Goal: Task Accomplishment & Management: Use online tool/utility

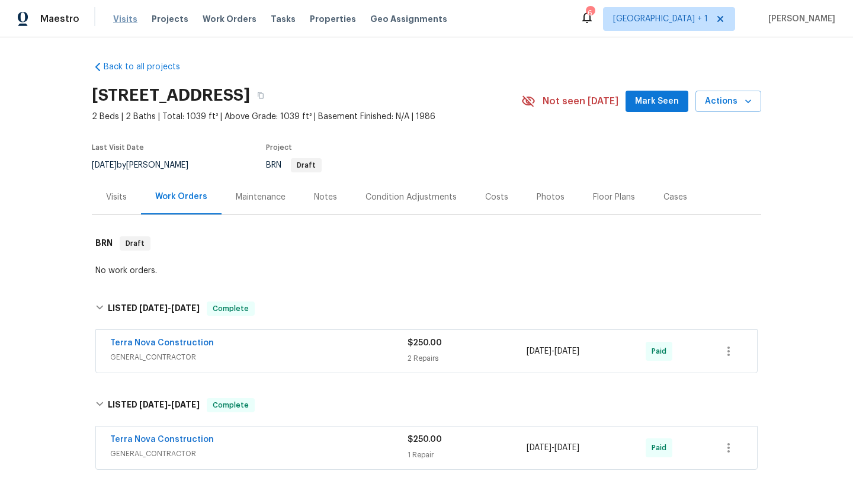
click at [121, 21] on span "Visits" at bounding box center [125, 19] width 24 height 12
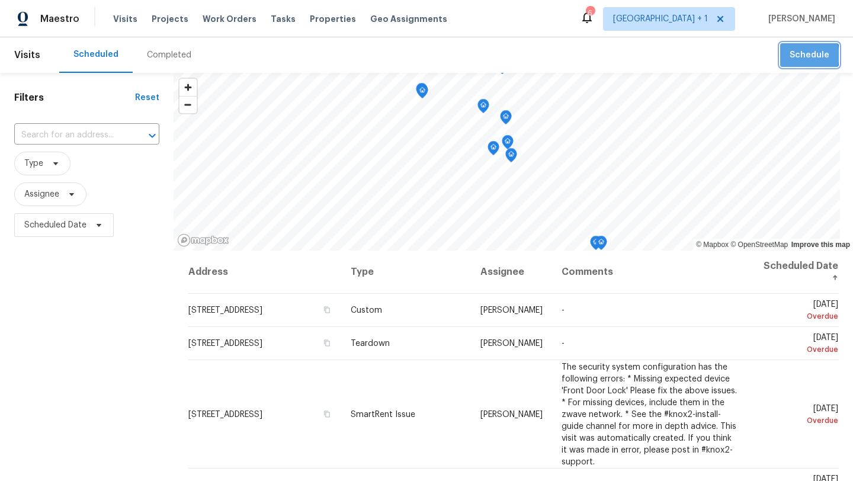
click at [793, 56] on span "Schedule" at bounding box center [810, 55] width 40 height 15
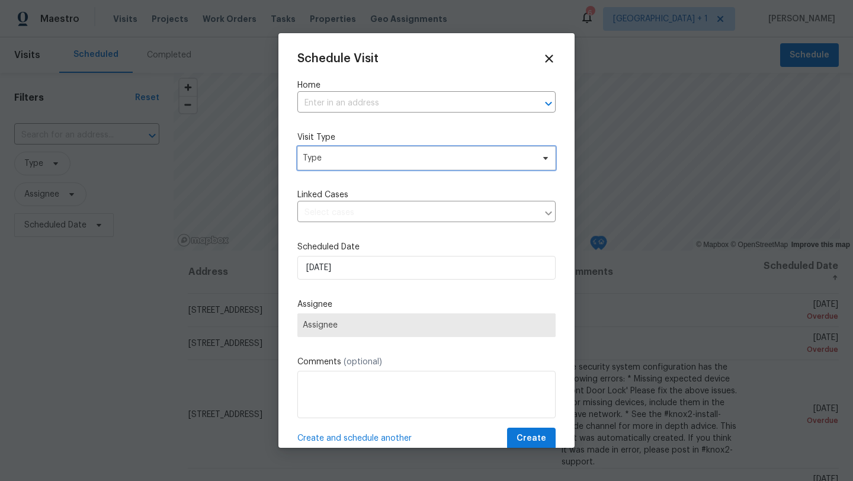
click at [360, 159] on span "Type" at bounding box center [418, 158] width 231 height 12
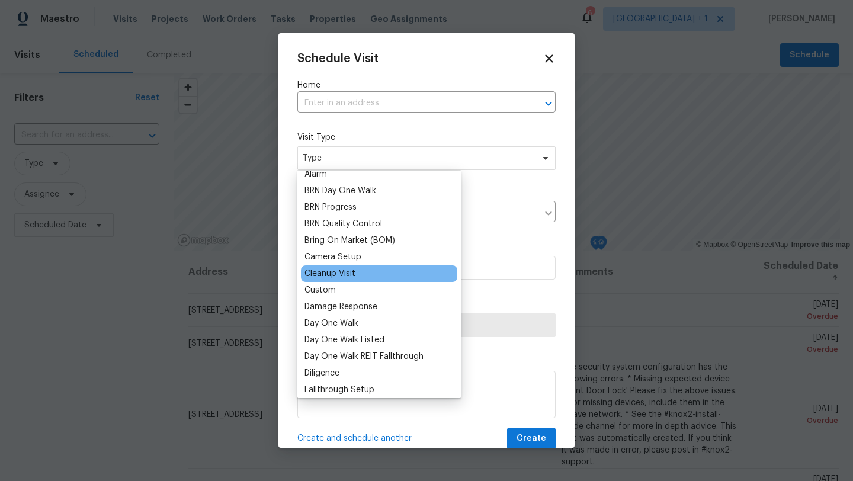
scroll to position [75, 0]
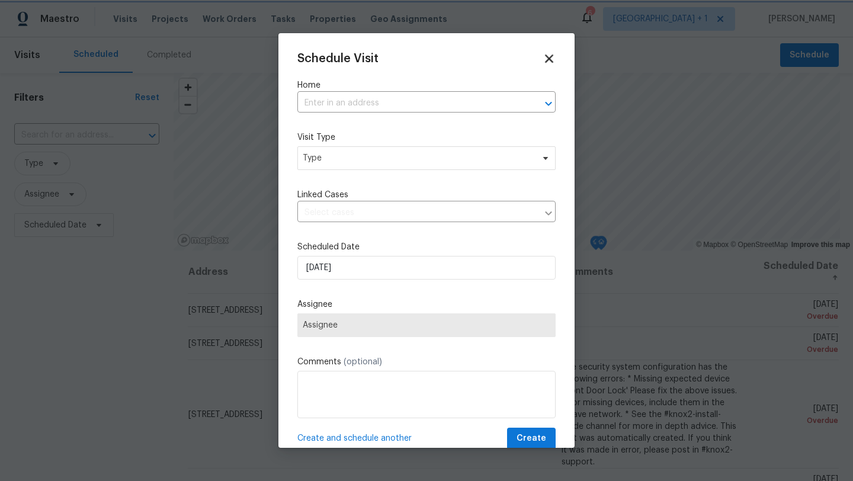
click at [546, 59] on icon at bounding box center [549, 59] width 14 height 14
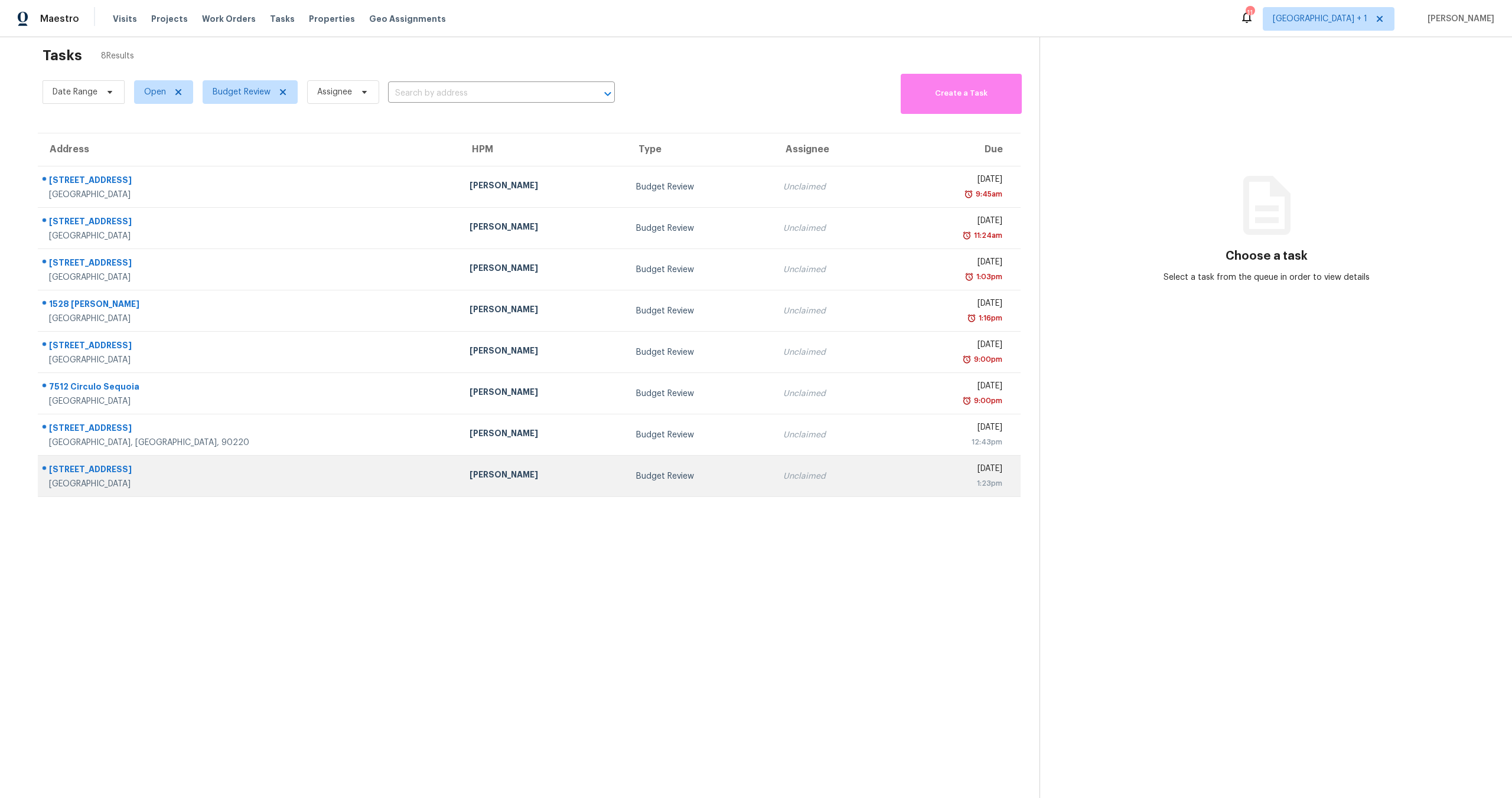
scroll to position [30, 0]
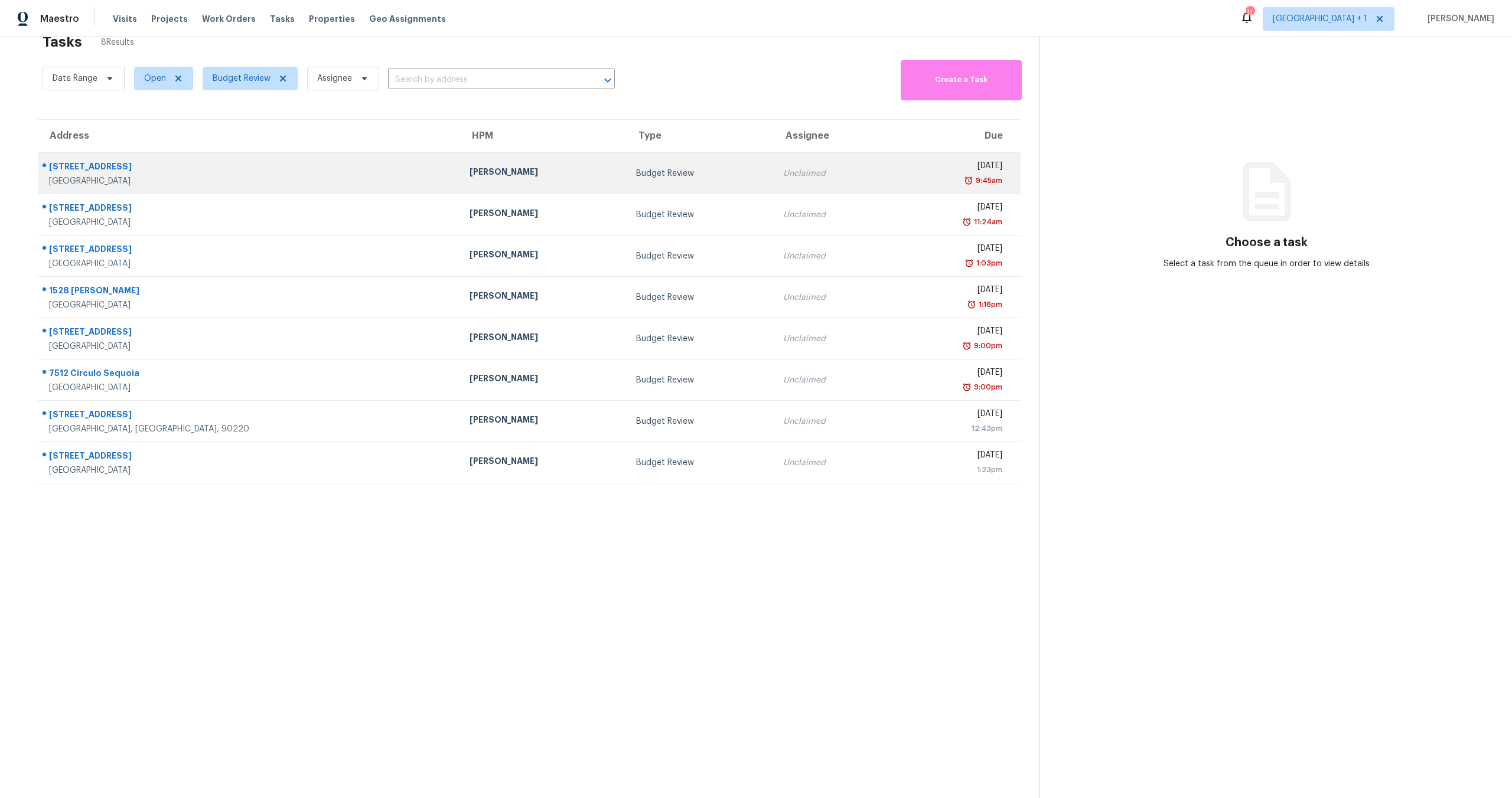
click at [499, 178] on div "Luis Pedro Ocampo Alvizuris" at bounding box center [543, 173] width 149 height 15
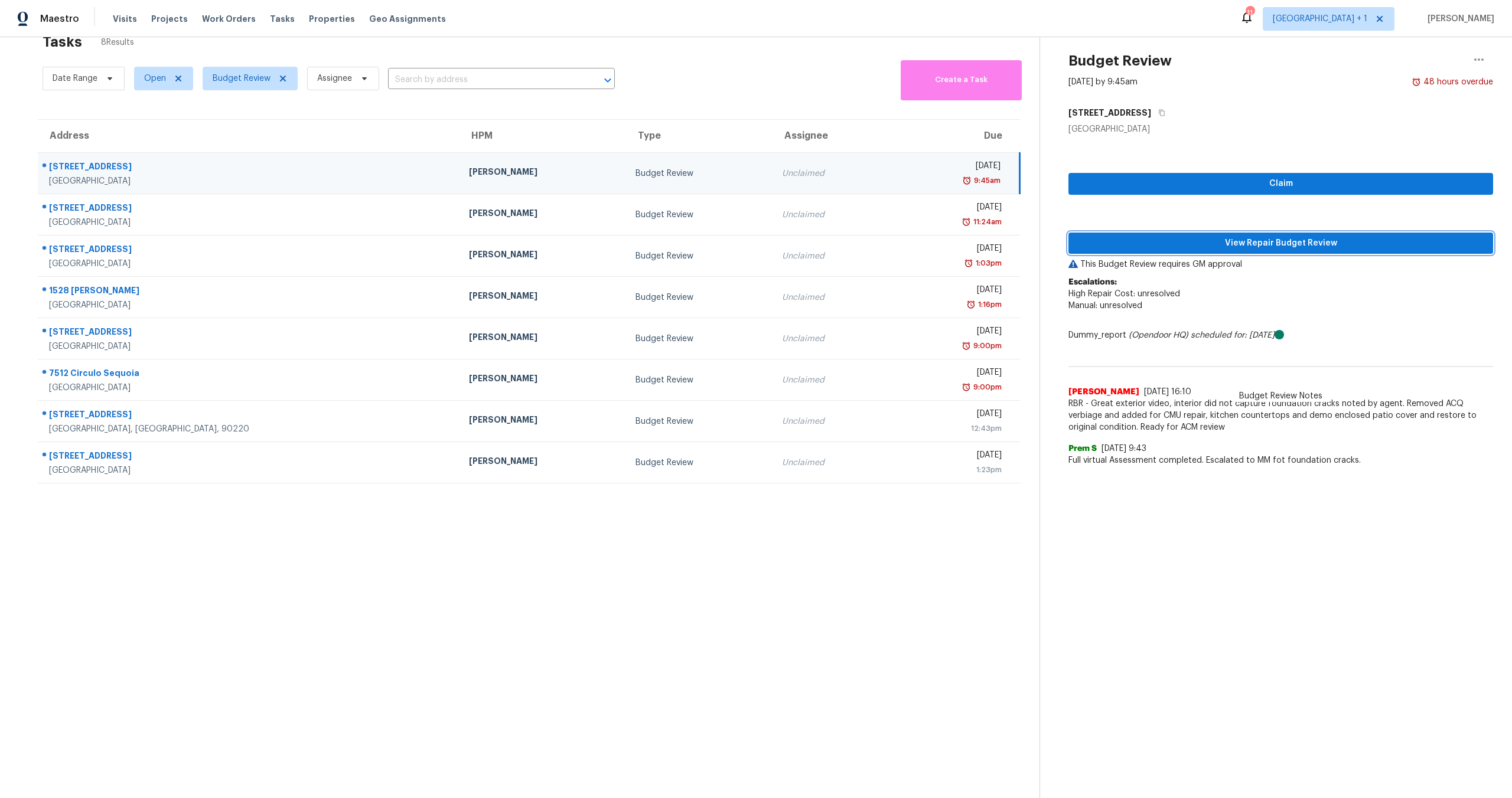
click at [1253, 240] on span "View Repair Budget Review" at bounding box center [1280, 243] width 406 height 15
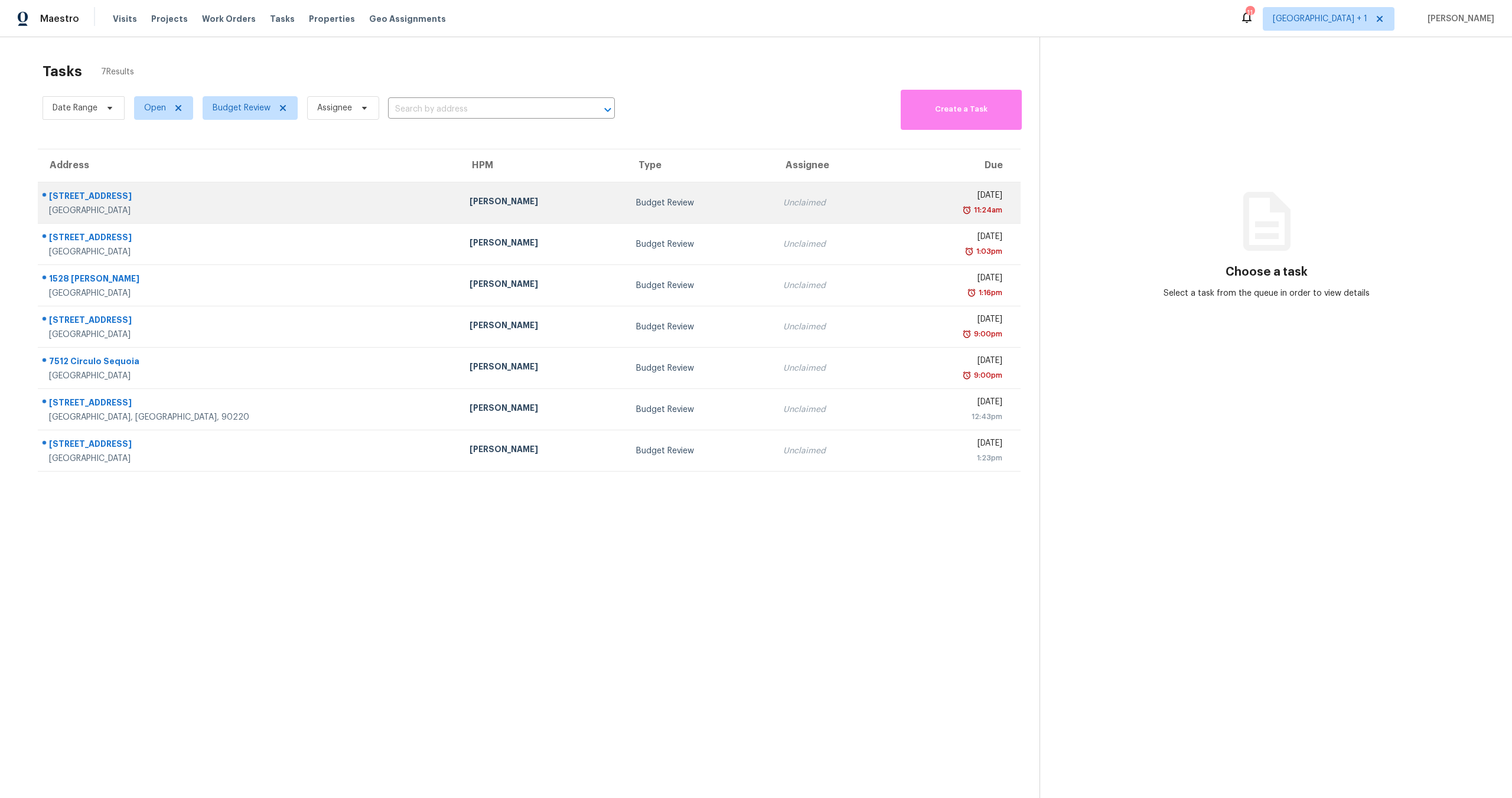
click at [773, 186] on td "Unclaimed" at bounding box center [832, 202] width 118 height 41
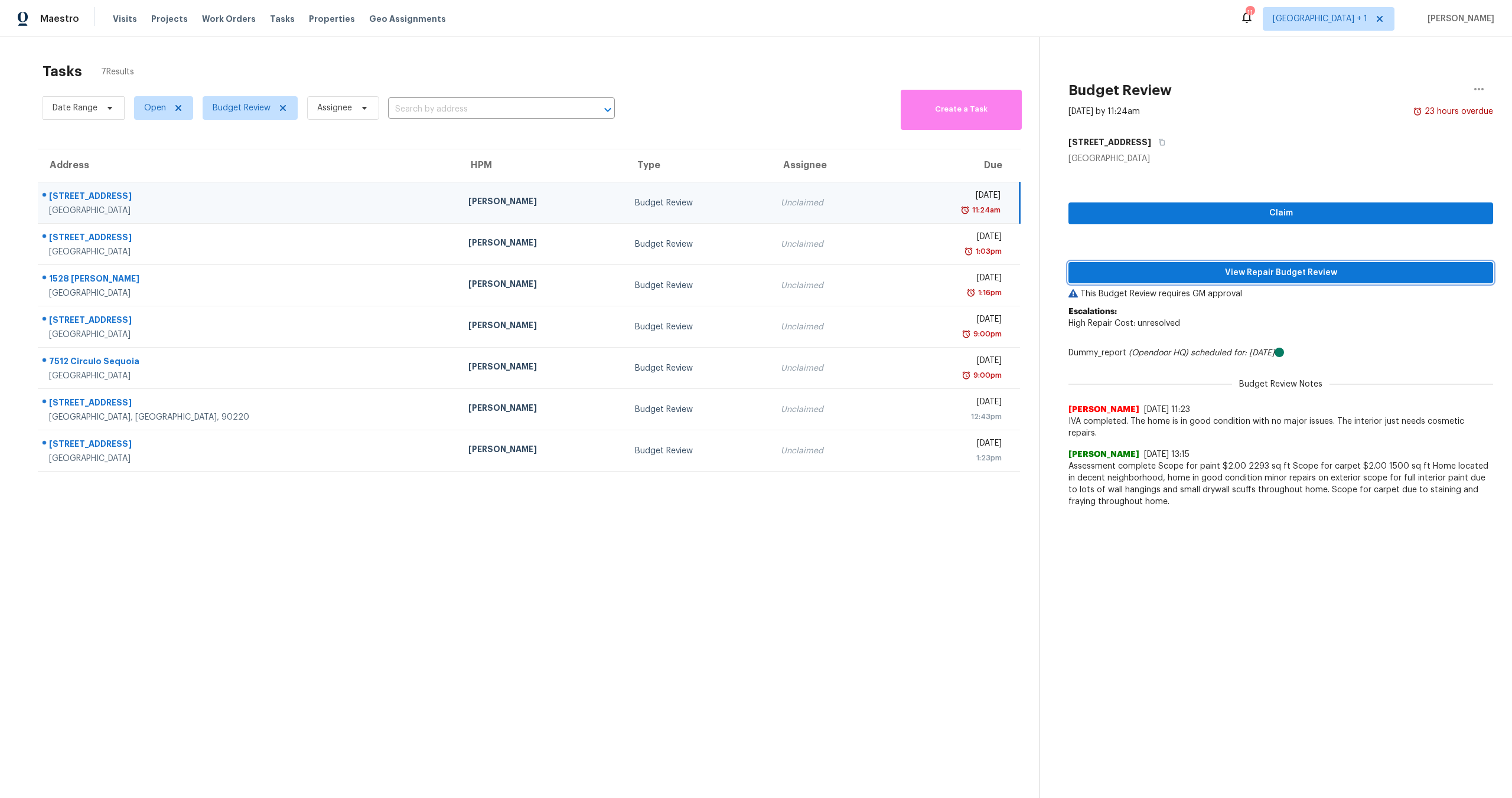
click at [1195, 274] on span "View Repair Budget Review" at bounding box center [1280, 273] width 406 height 15
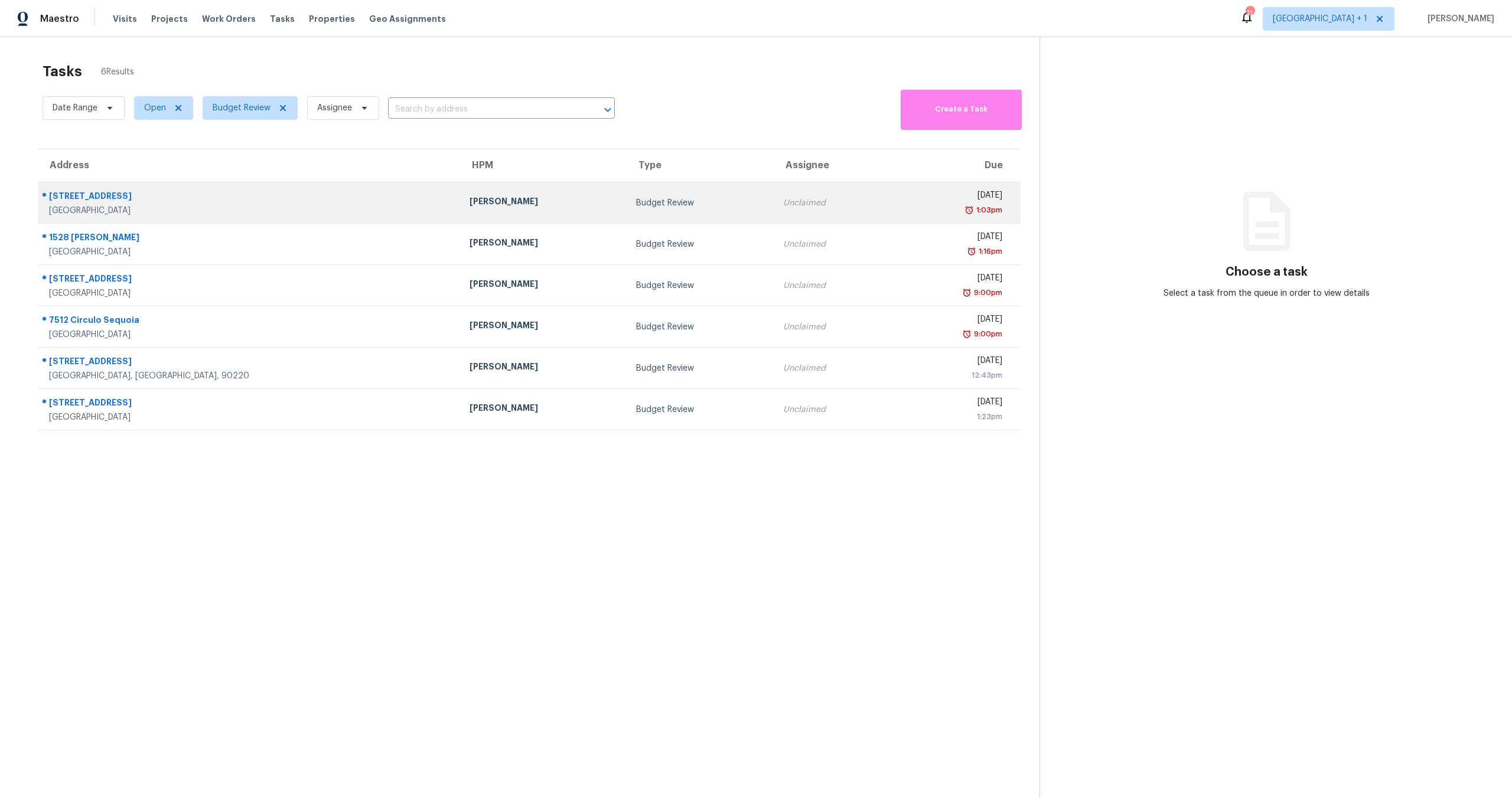
click at [900, 212] on div "1:03pm" at bounding box center [951, 210] width 103 height 12
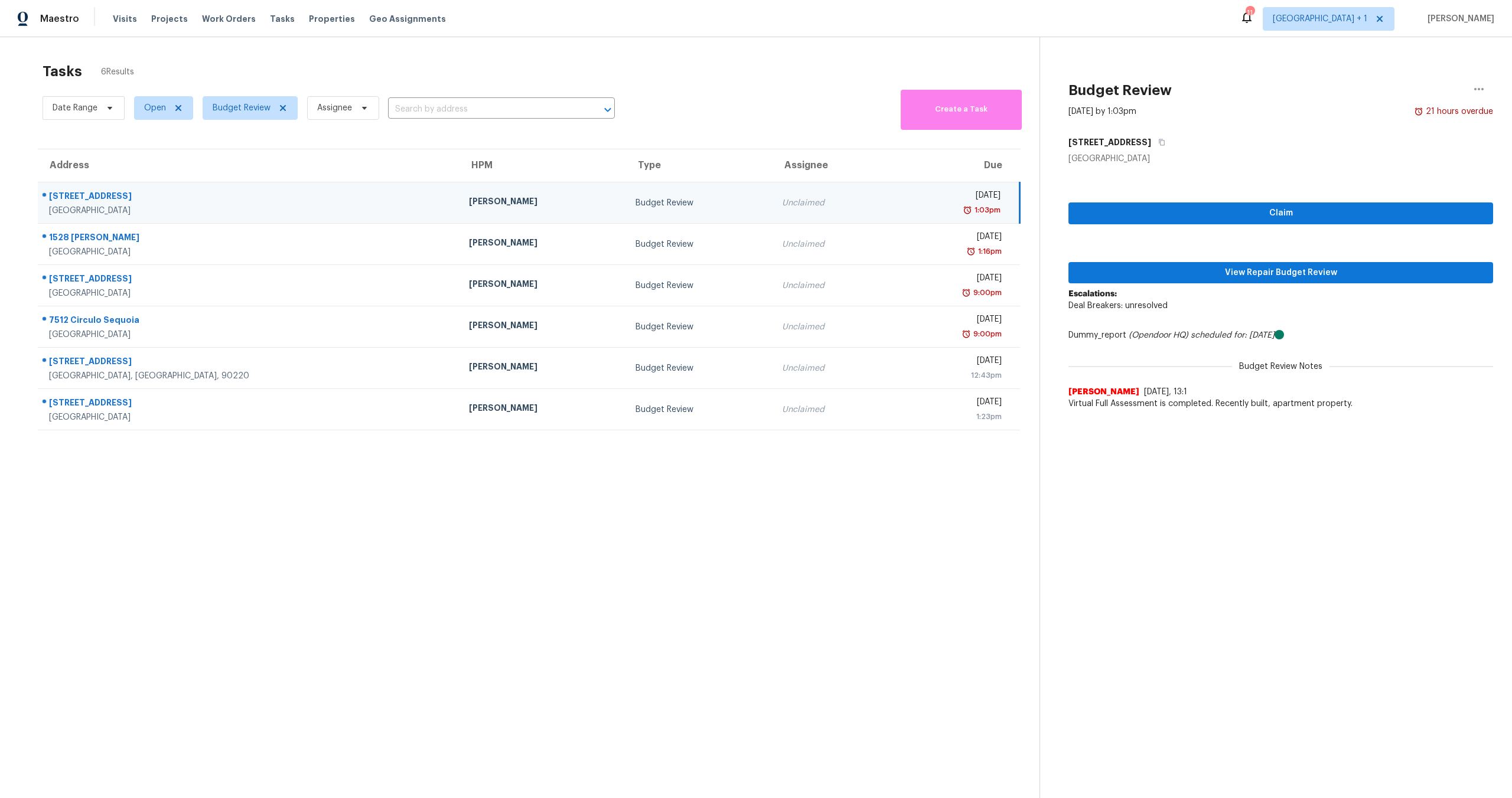
click at [1198, 286] on div "Claim View Repair Budget Review Escalations: Deal Breakers: unresolved Dummy_re…" at bounding box center [1281, 290] width 425 height 251
click at [1195, 272] on span "View Repair Budget Review" at bounding box center [1280, 273] width 406 height 15
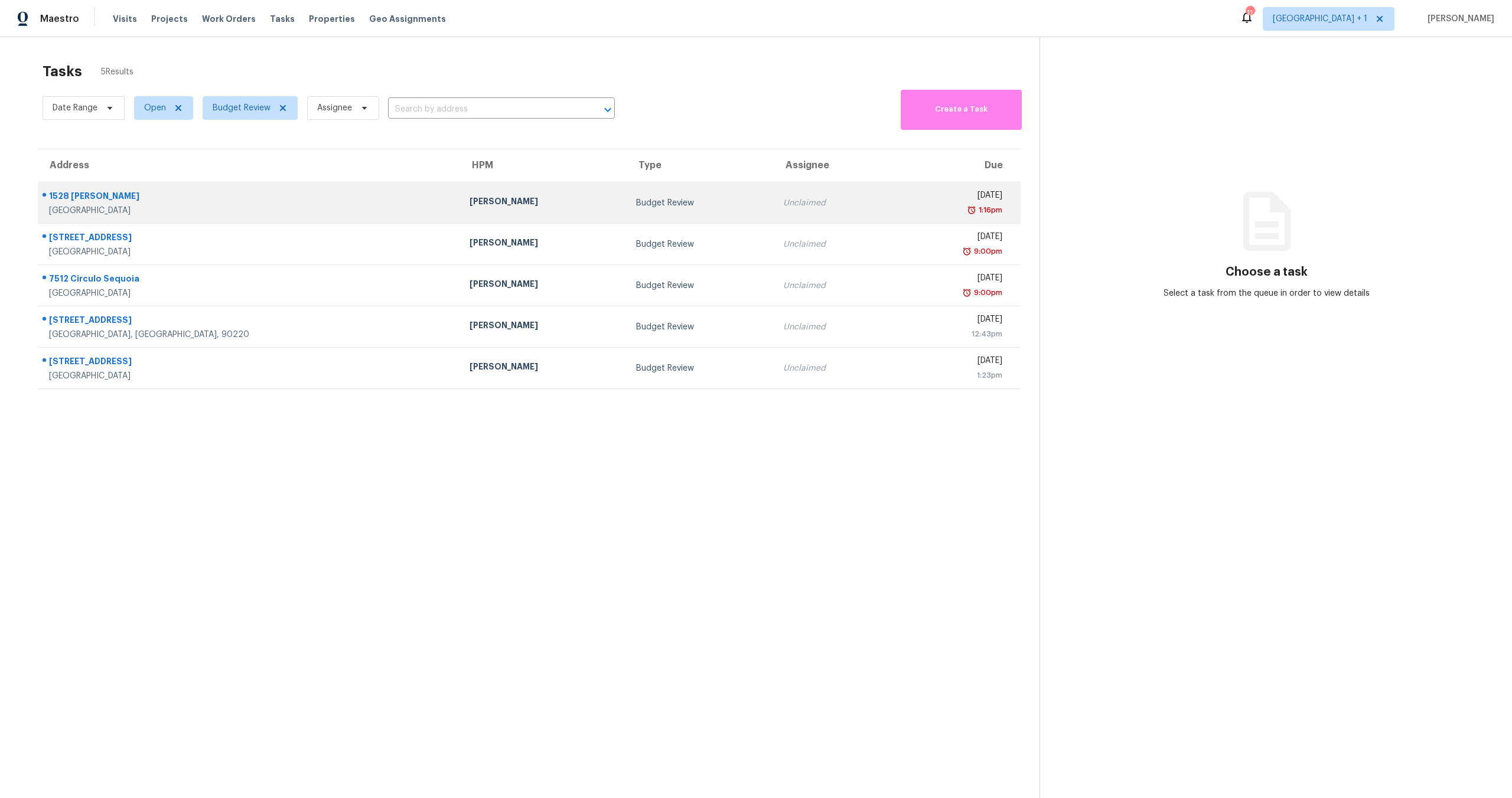
click at [891, 209] on td "Wed, Oct 1st 2025 1:16pm" at bounding box center [956, 202] width 130 height 41
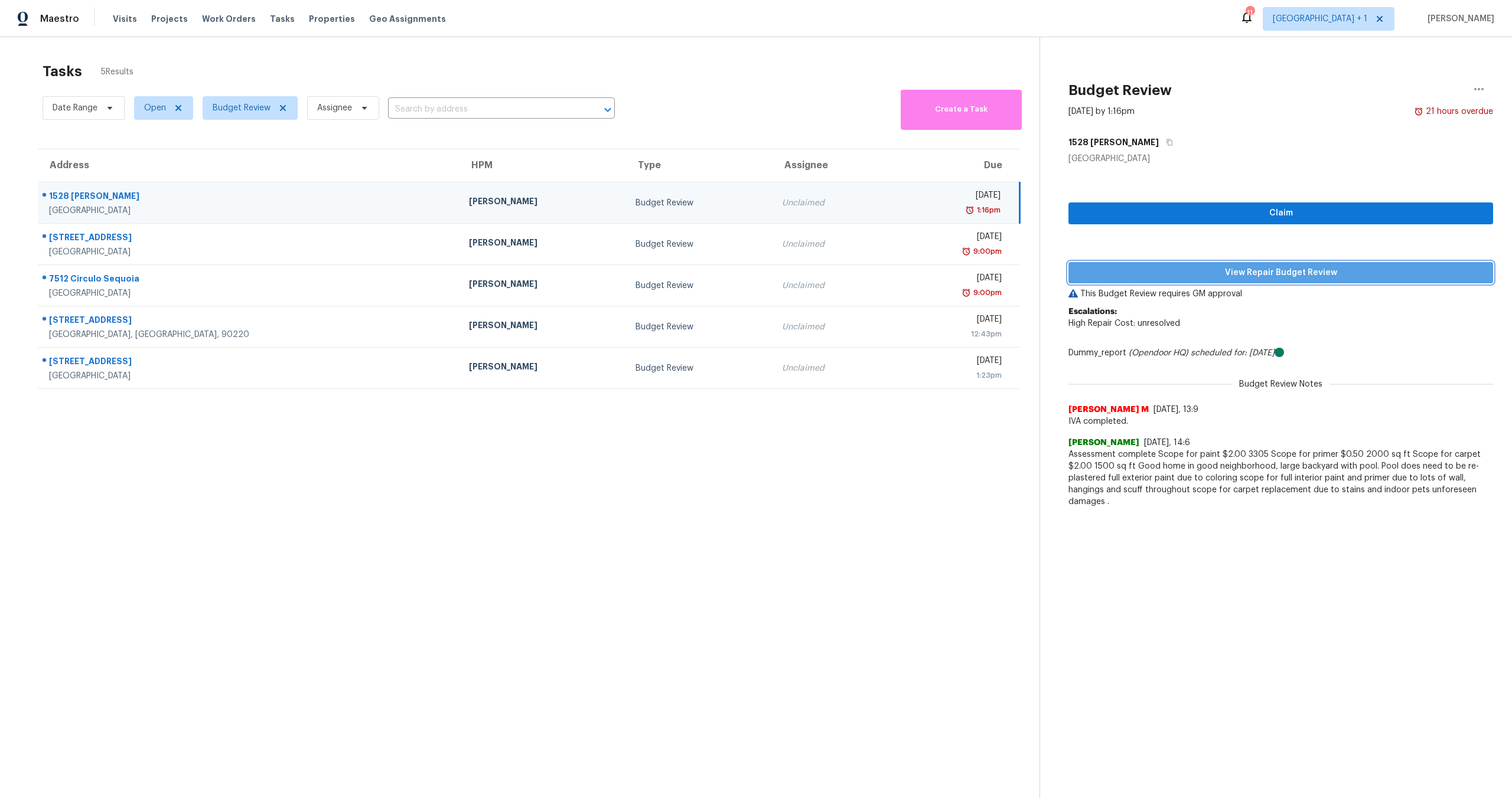
click at [1253, 273] on span "View Repair Budget Review" at bounding box center [1280, 273] width 406 height 15
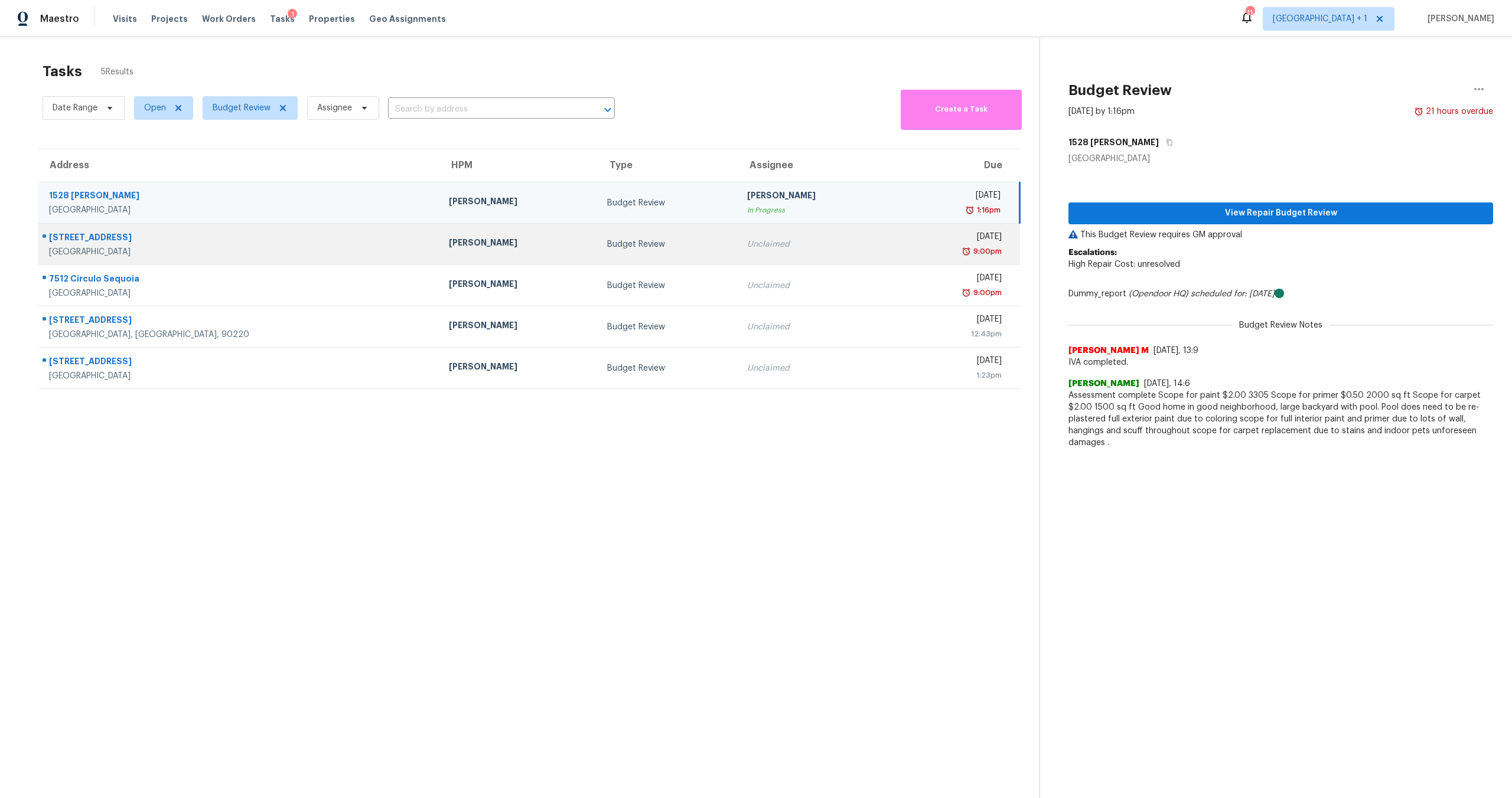
scroll to position [46, 0]
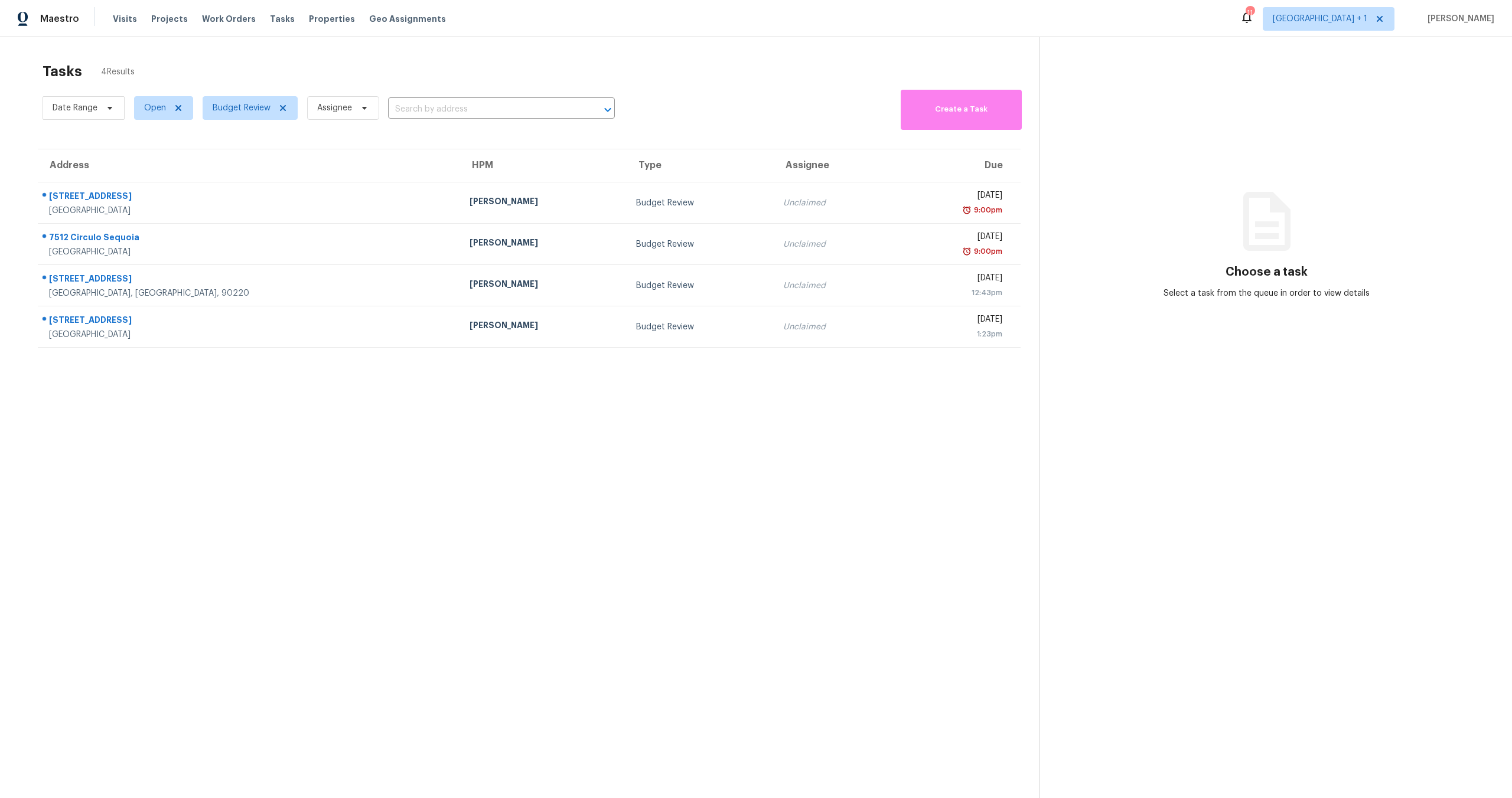
click at [891, 179] on th "Due" at bounding box center [956, 165] width 130 height 33
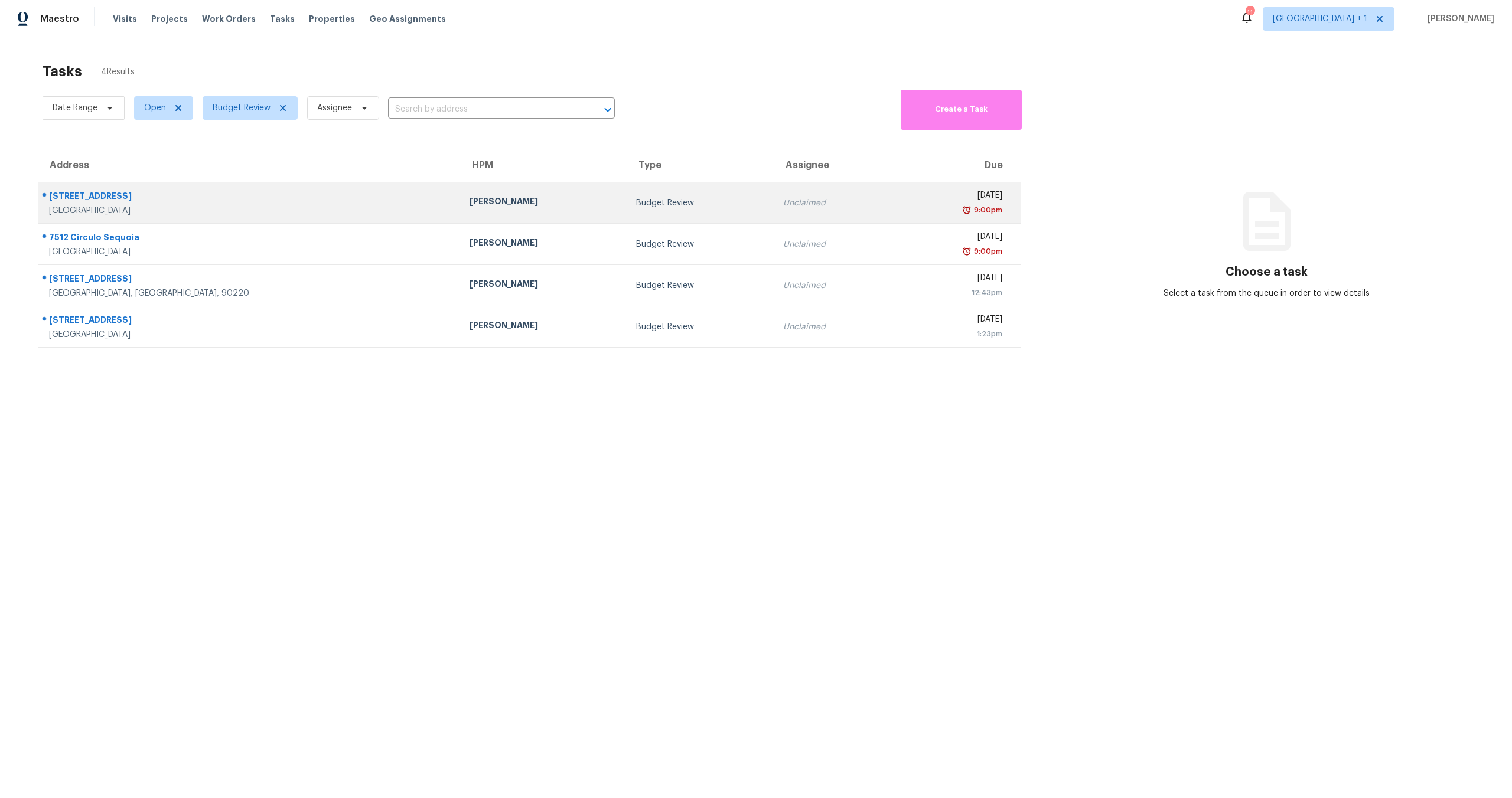
click at [891, 189] on td "[DATE] 9:00pm" at bounding box center [956, 202] width 130 height 41
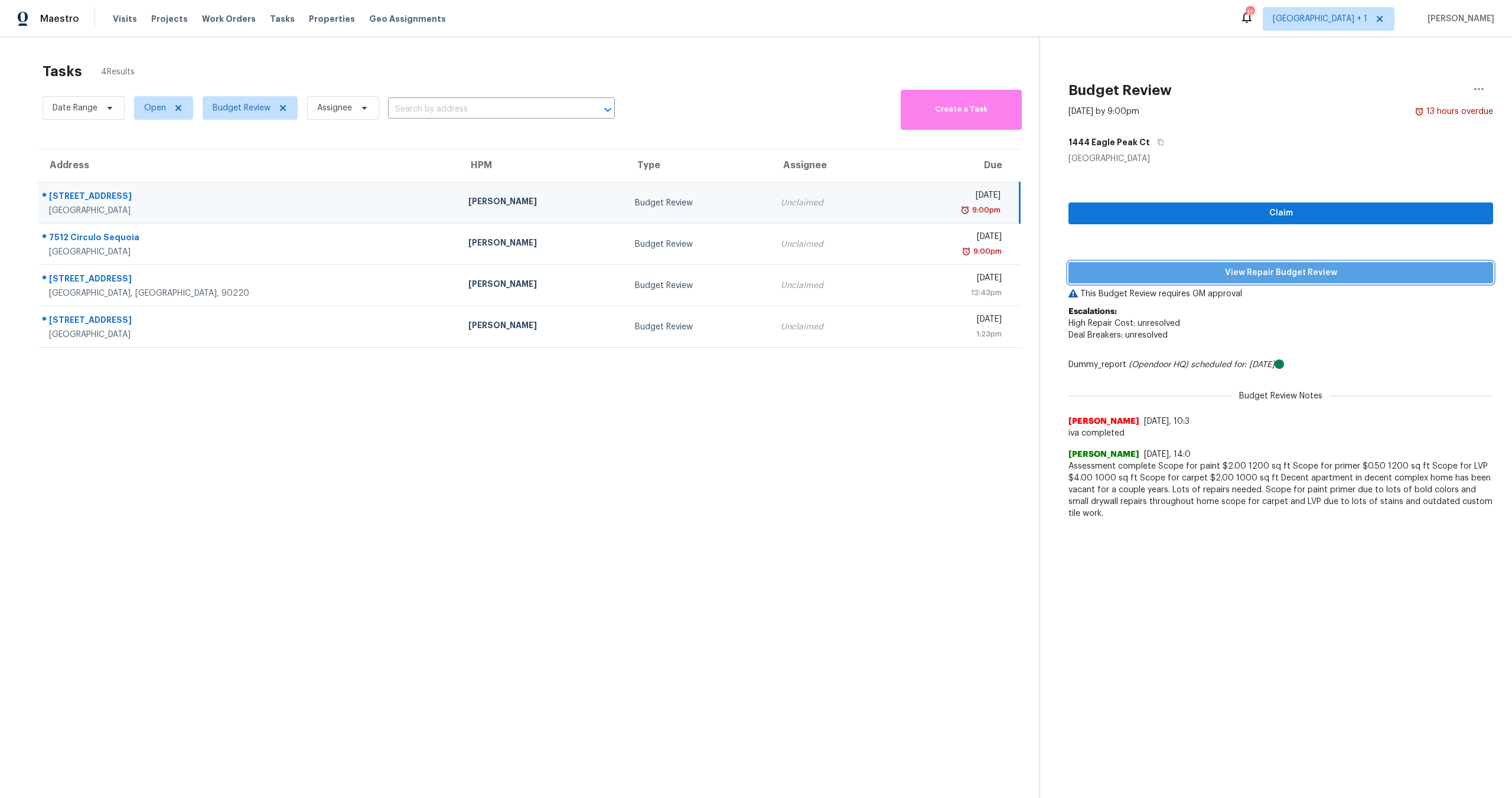
click at [1249, 271] on span "View Repair Budget Review" at bounding box center [1280, 273] width 406 height 15
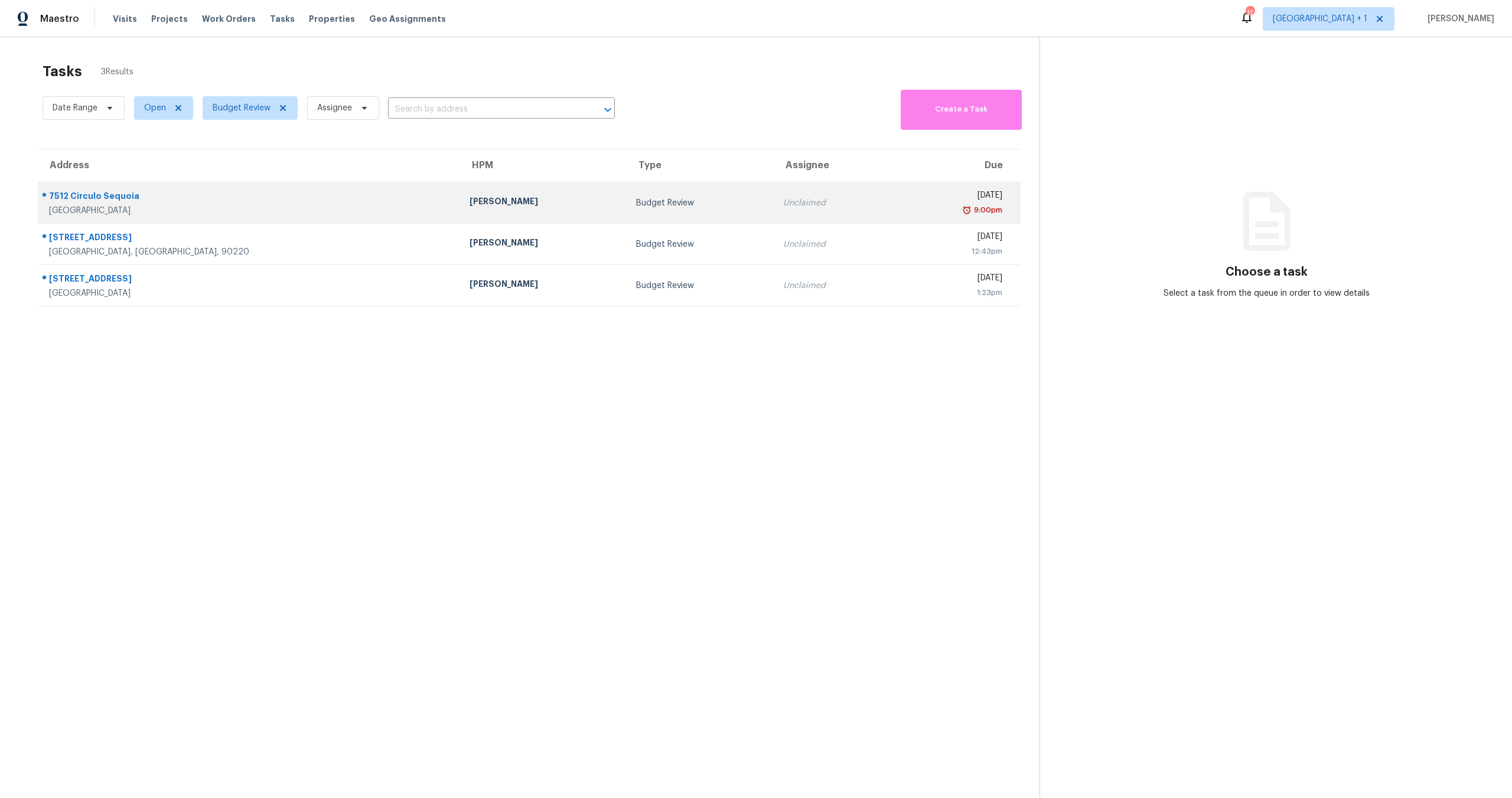
click at [783, 198] on div "Unclaimed" at bounding box center [832, 203] width 99 height 12
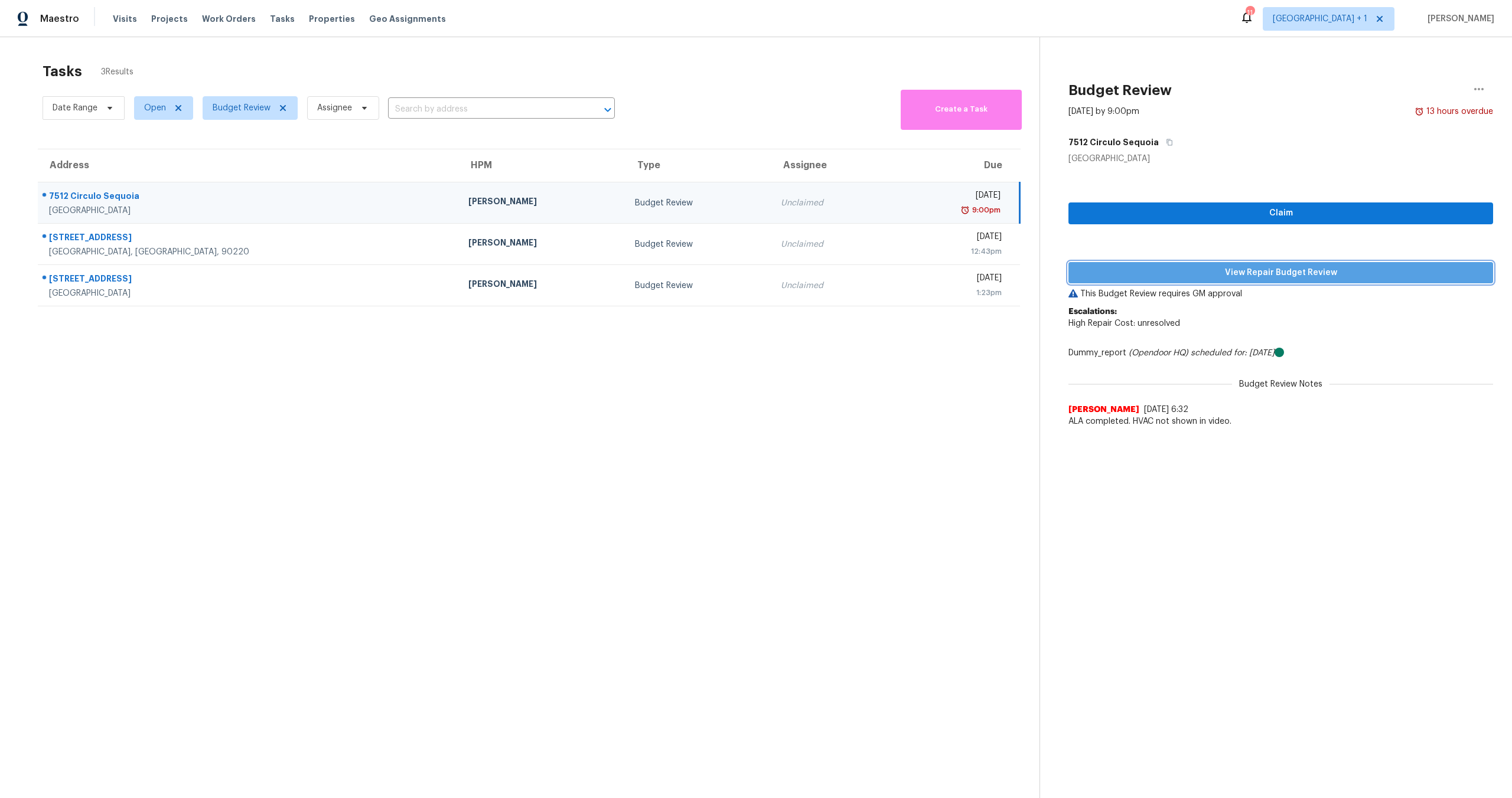
click at [1214, 269] on span "View Repair Budget Review" at bounding box center [1280, 273] width 406 height 15
